Goal: Task Accomplishment & Management: Manage account settings

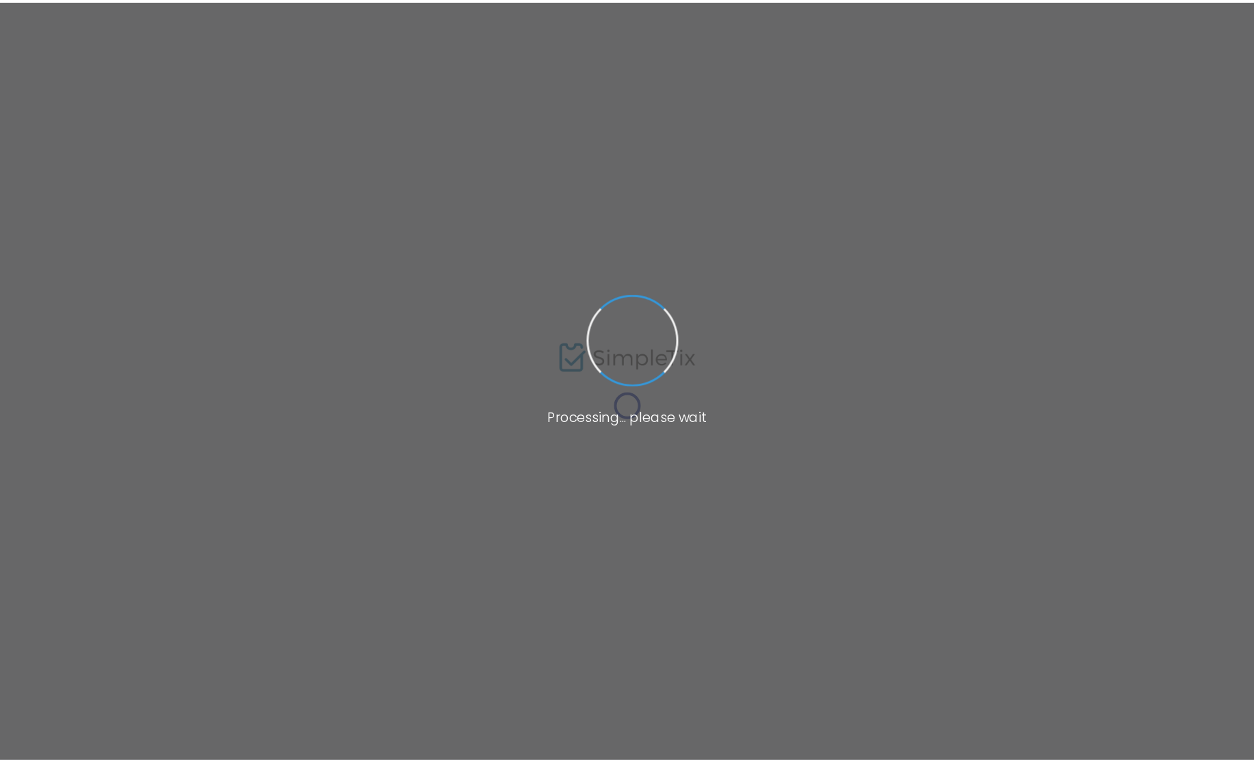
scroll to position [34, 0]
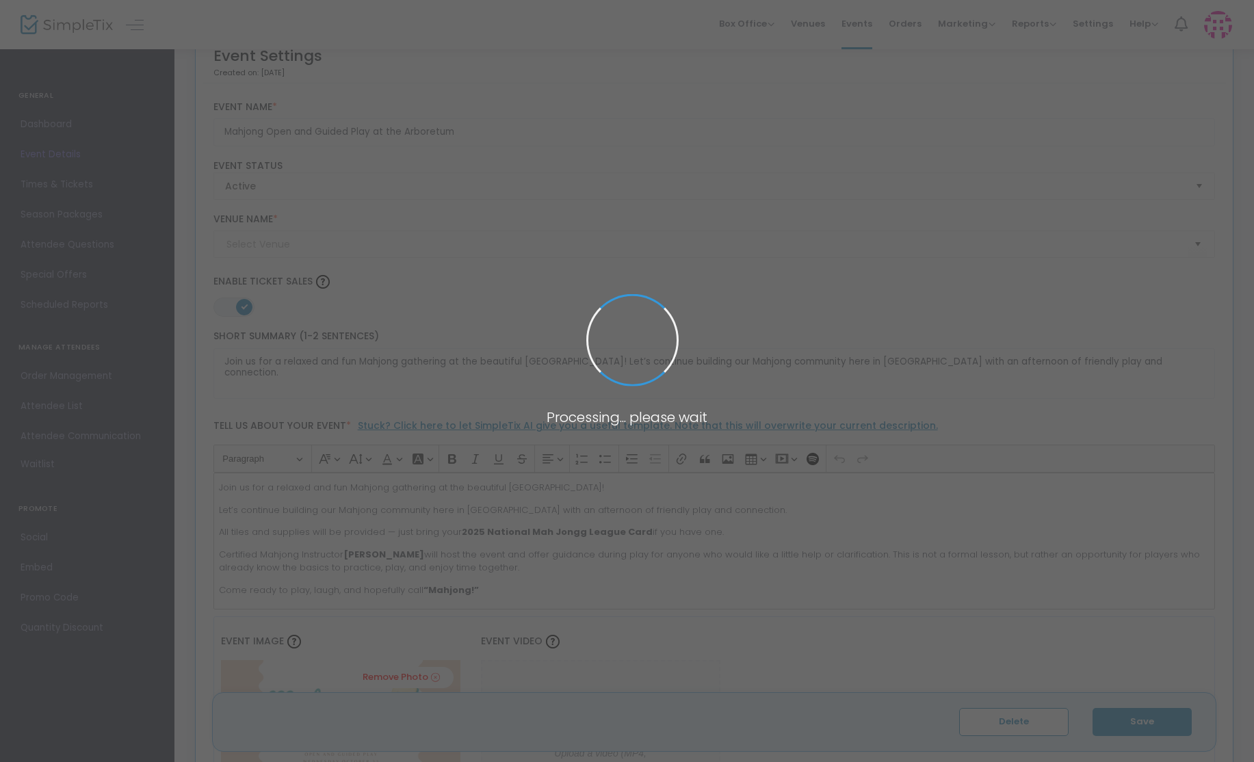
type input "[GEOGRAPHIC_DATA]"
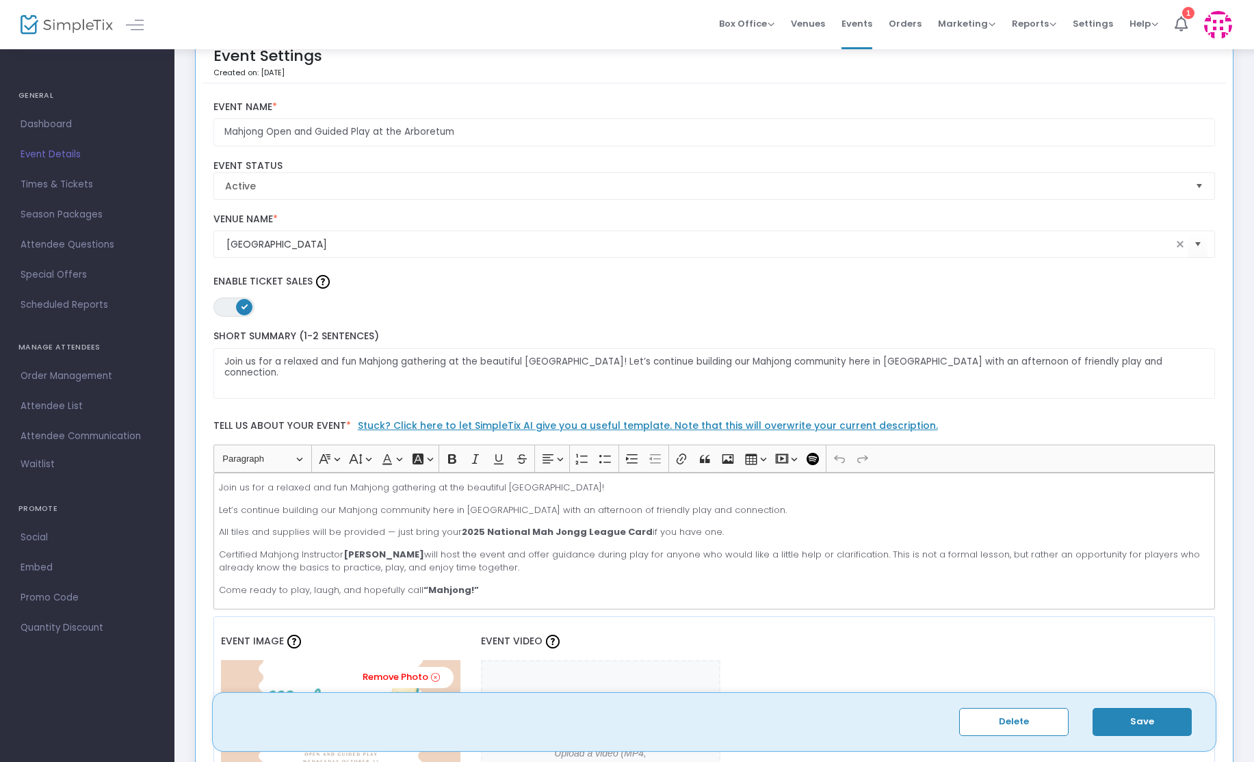
click at [65, 152] on span "Event Details" at bounding box center [87, 155] width 133 height 18
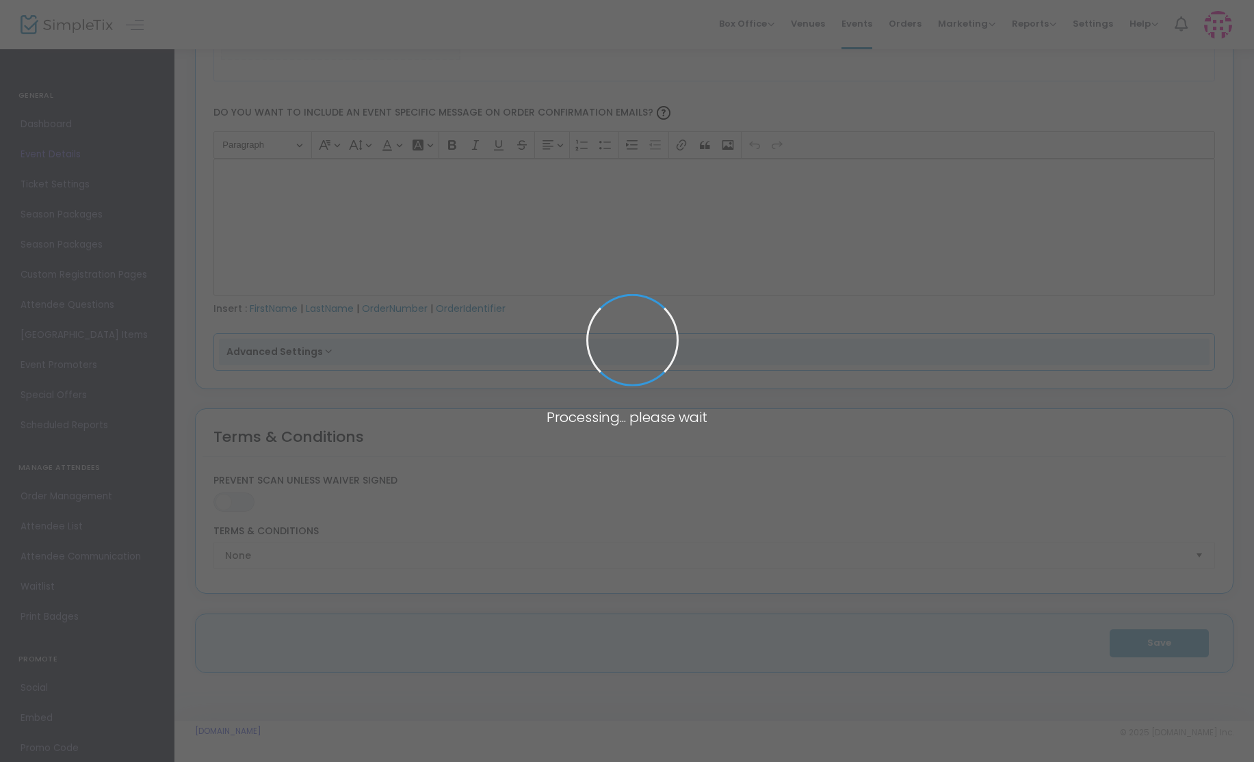
type input "Mahjong Open and Guided Play at [PERSON_NAME][GEOGRAPHIC_DATA]"
type textarea "Join us for a relaxed and fun Mahjong gathering at the beautiful [GEOGRAPHIC_DA…"
type input "Register Now"
type input "[GEOGRAPHIC_DATA]"
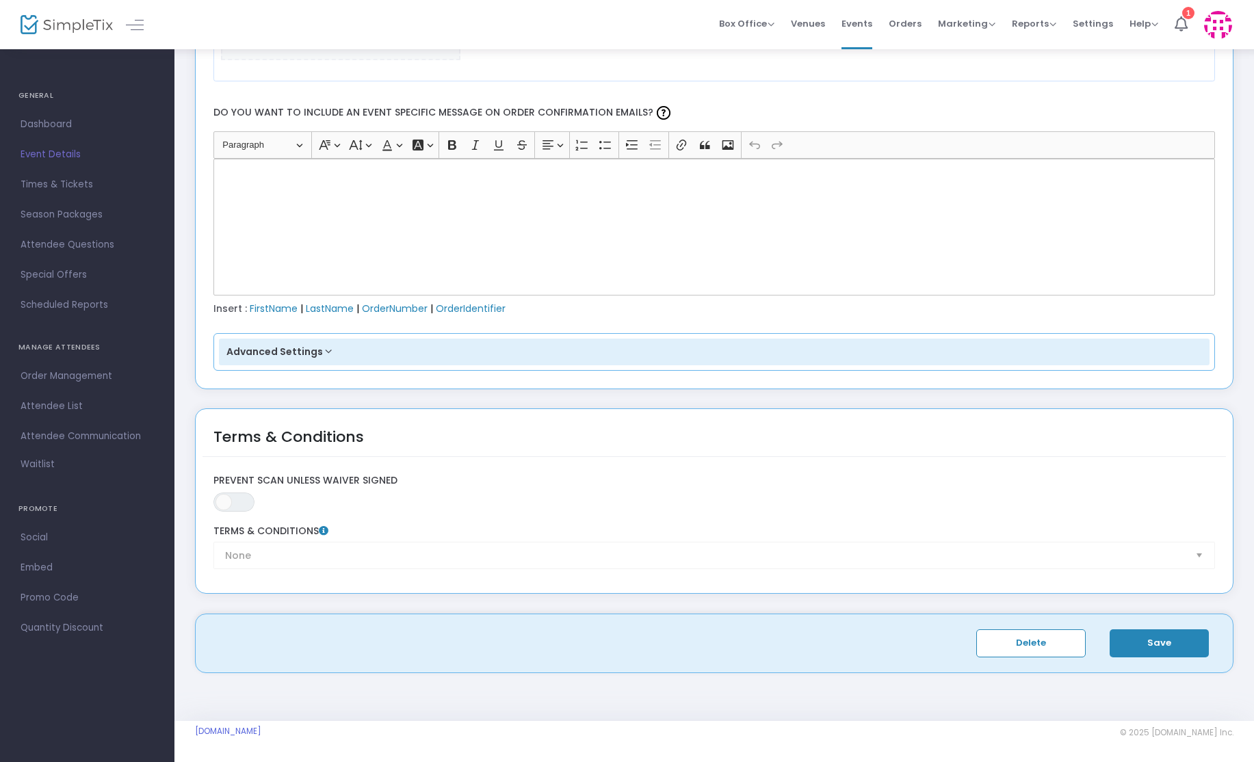
click at [38, 94] on h4 "GENERAL" at bounding box center [87, 95] width 138 height 27
click at [75, 28] on img at bounding box center [67, 25] width 92 height 20
